Goal: Transaction & Acquisition: Obtain resource

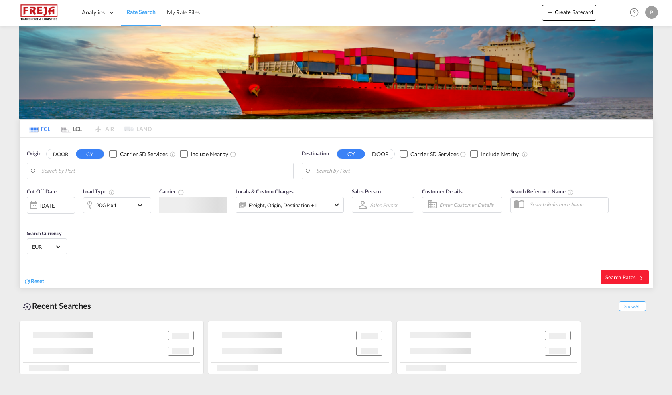
type input "Colombo, LKCMB"
type input "[GEOGRAPHIC_DATA], [GEOGRAPHIC_DATA]"
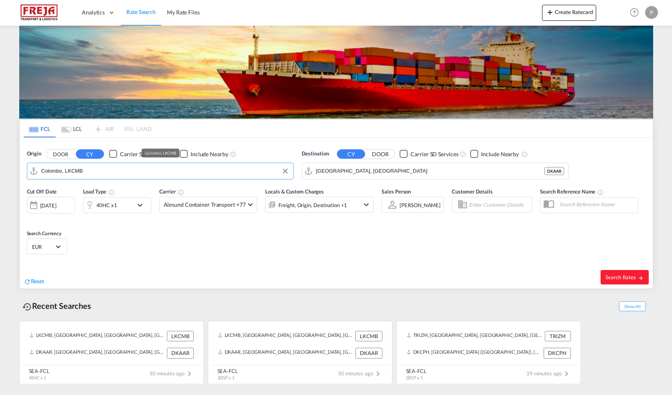
click at [142, 179] on md-autocomplete-wrap "Colombo, LKCMB" at bounding box center [165, 173] width 248 height 16
click at [136, 172] on input "Colombo, LKCMB" at bounding box center [165, 171] width 248 height 12
click at [136, 171] on input "Colombo, LKCMB" at bounding box center [165, 171] width 248 height 12
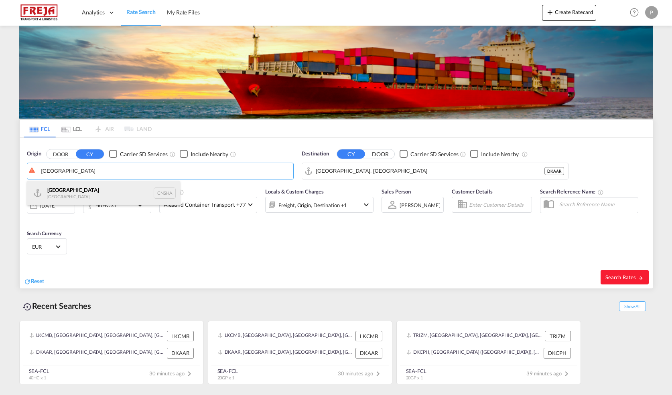
click at [112, 192] on div "Shanghai [GEOGRAPHIC_DATA] CNSHA" at bounding box center [103, 193] width 152 height 24
type input "[GEOGRAPHIC_DATA], [GEOGRAPHIC_DATA]"
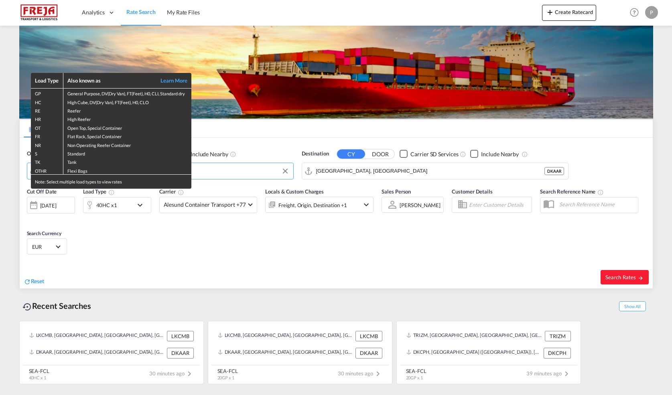
click at [400, 174] on div "Load Type Also known as Learn More GP General Purpose, DV(Dry Van), FT(Feet), H…" at bounding box center [336, 197] width 672 height 395
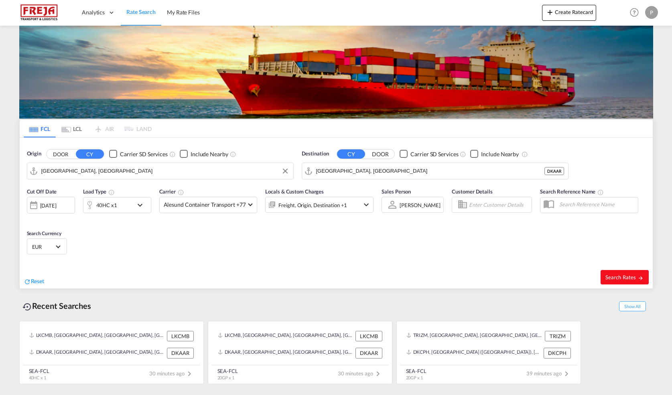
click at [630, 276] on span "Search Rates" at bounding box center [624, 277] width 38 height 6
type input "CNSHA to DKAAR / [DATE]"
